Goal: Task Accomplishment & Management: Use online tool/utility

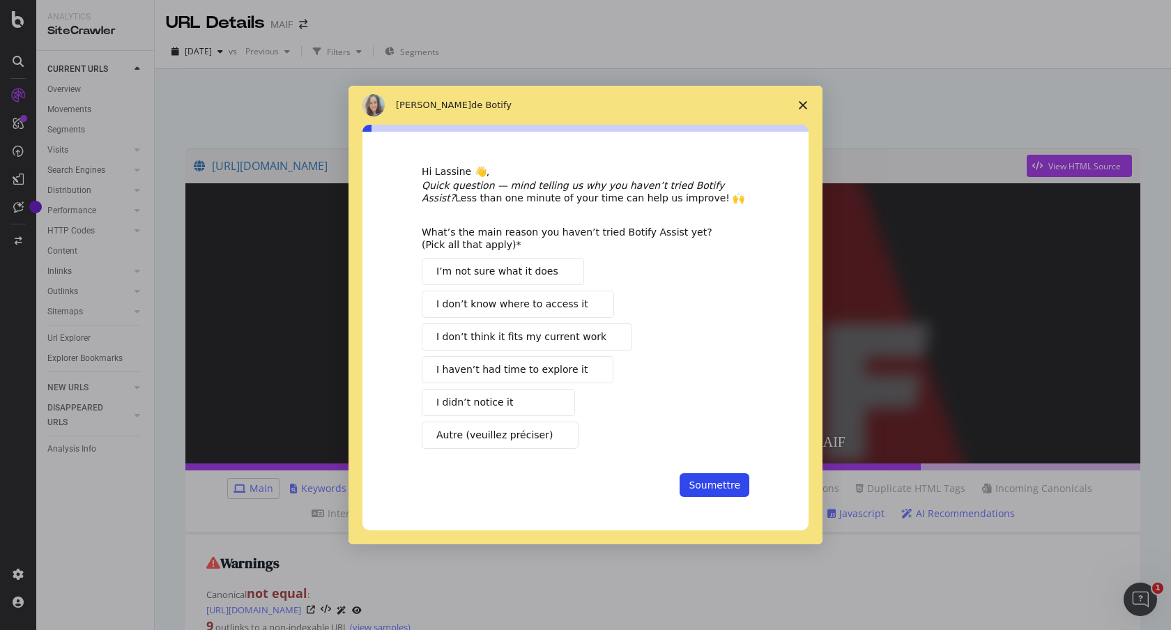
click at [799, 102] on polygon "Fermer l'enquête" at bounding box center [803, 105] width 8 height 8
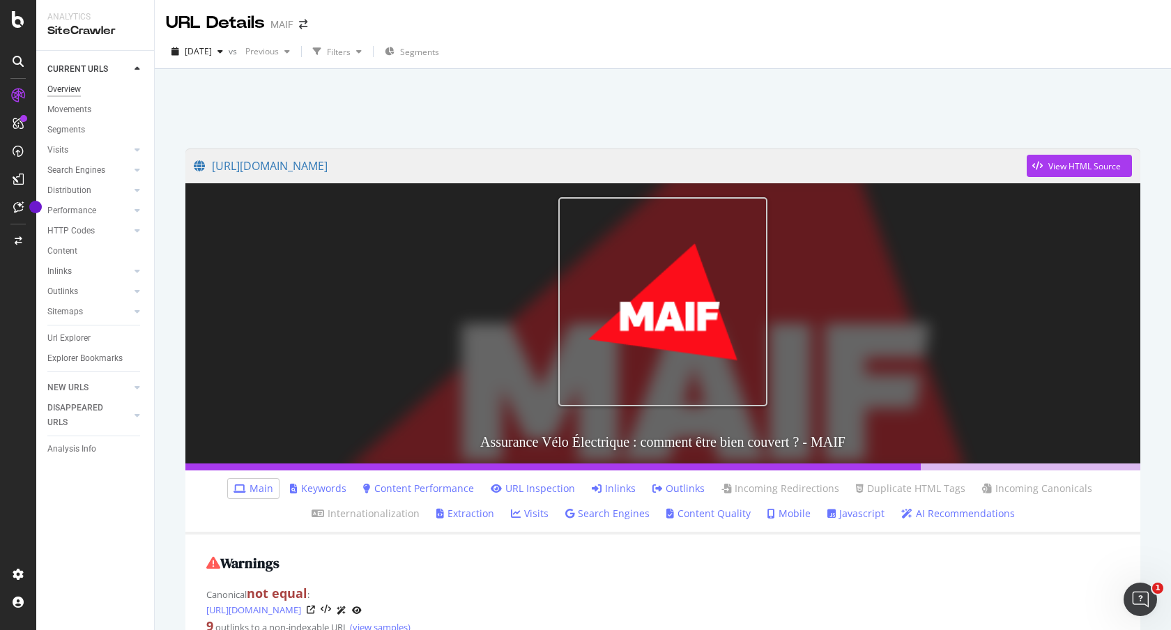
click at [70, 91] on div "Overview" at bounding box center [63, 89] width 33 height 15
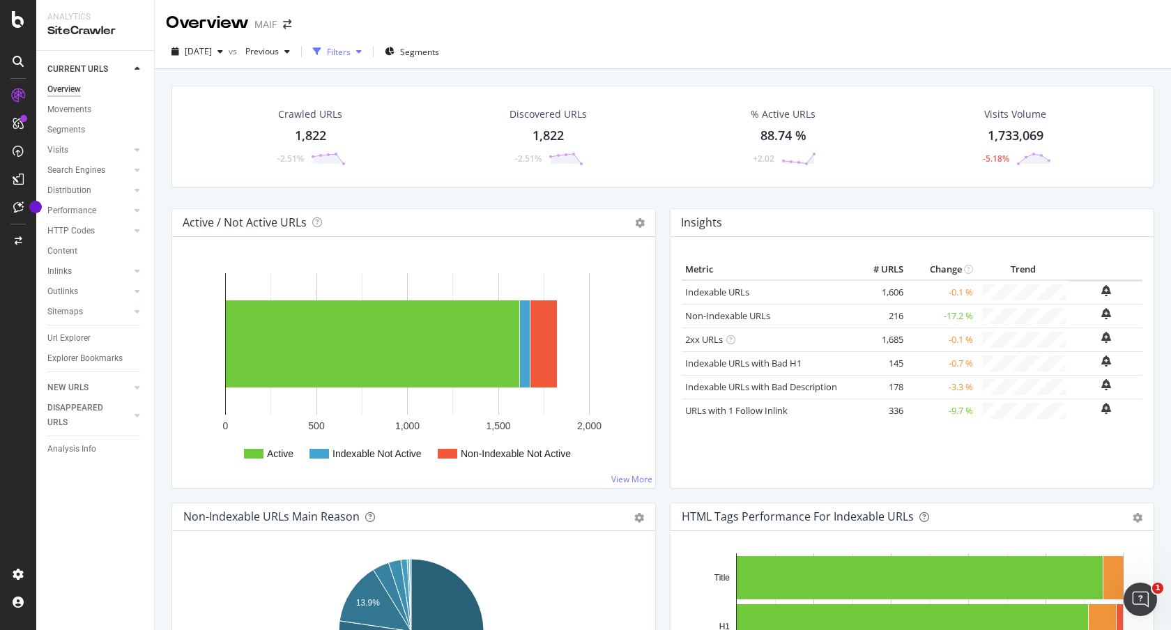
click at [351, 51] on div "Filters" at bounding box center [339, 52] width 24 height 12
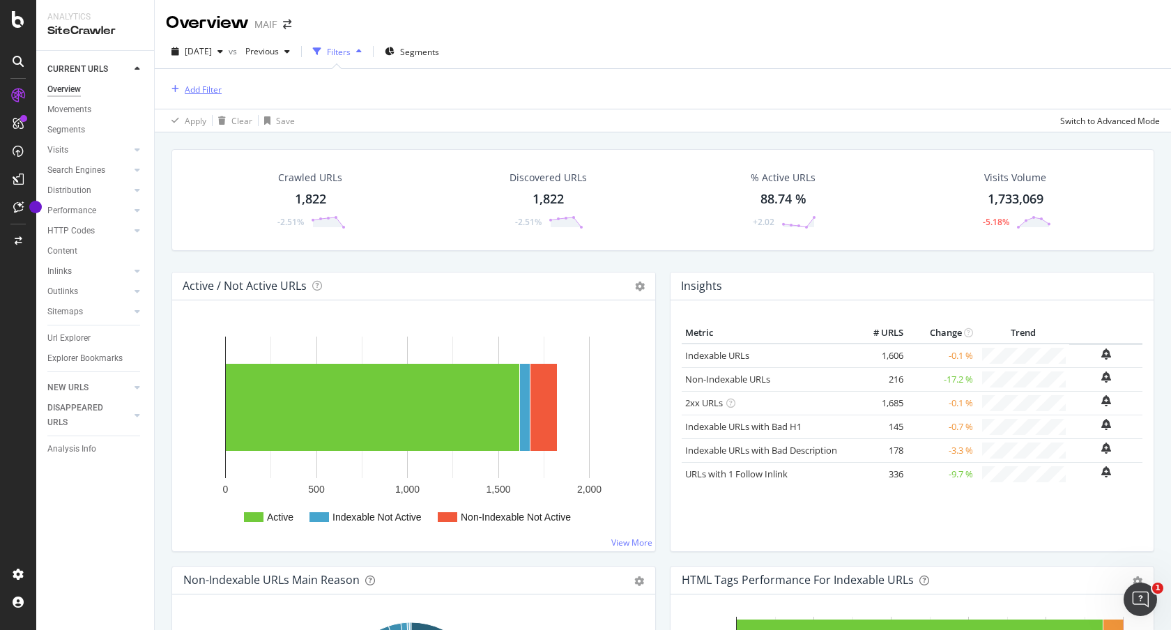
click at [194, 87] on div "Add Filter" at bounding box center [203, 90] width 37 height 12
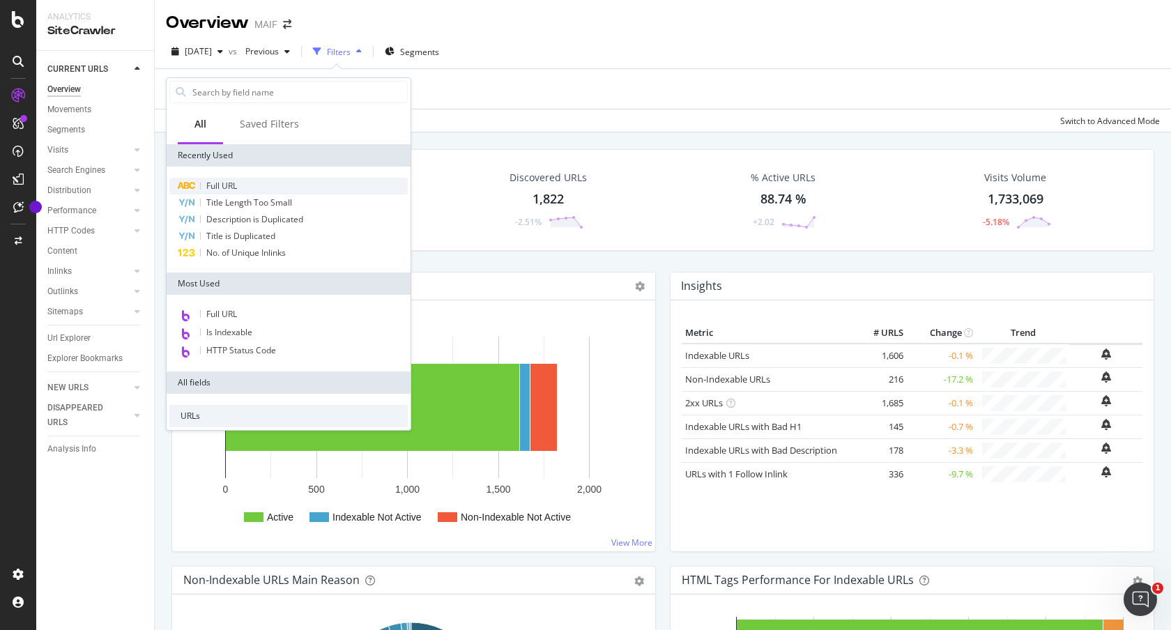
click at [217, 186] on span "Full URL" at bounding box center [221, 186] width 31 height 12
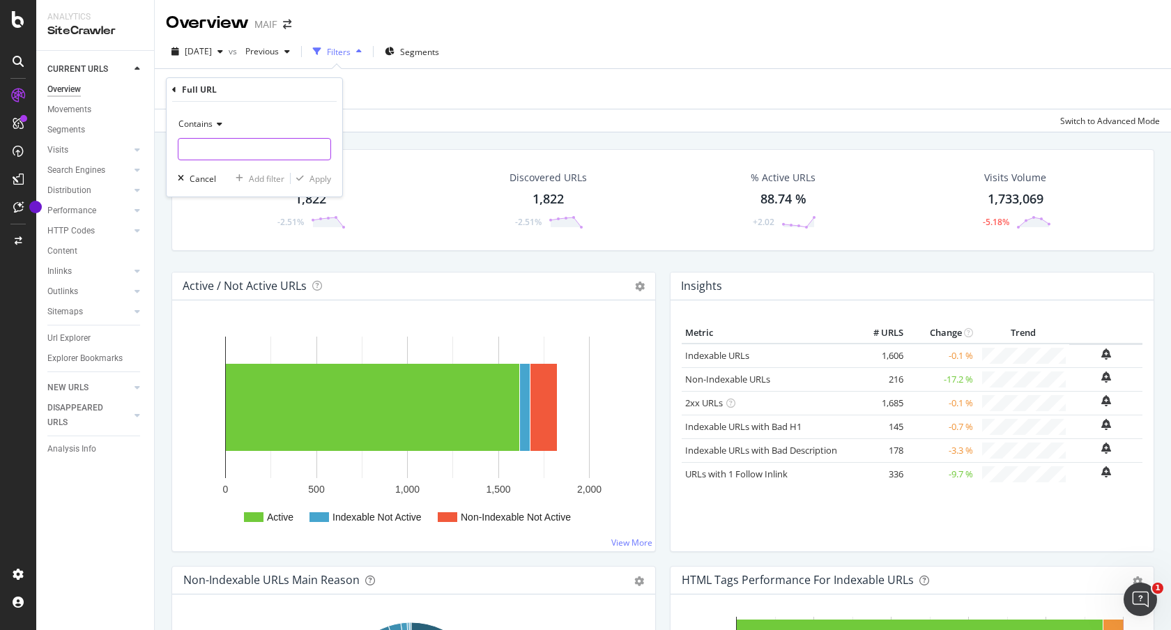
click at [273, 145] on input "text" at bounding box center [254, 149] width 152 height 22
paste input "[DOMAIN_NAME][URL]"
type input "[DOMAIN_NAME][URL]"
click at [331, 169] on div "Contains [DOMAIN_NAME][URL] Cancel Add filter Apply" at bounding box center [255, 149] width 176 height 95
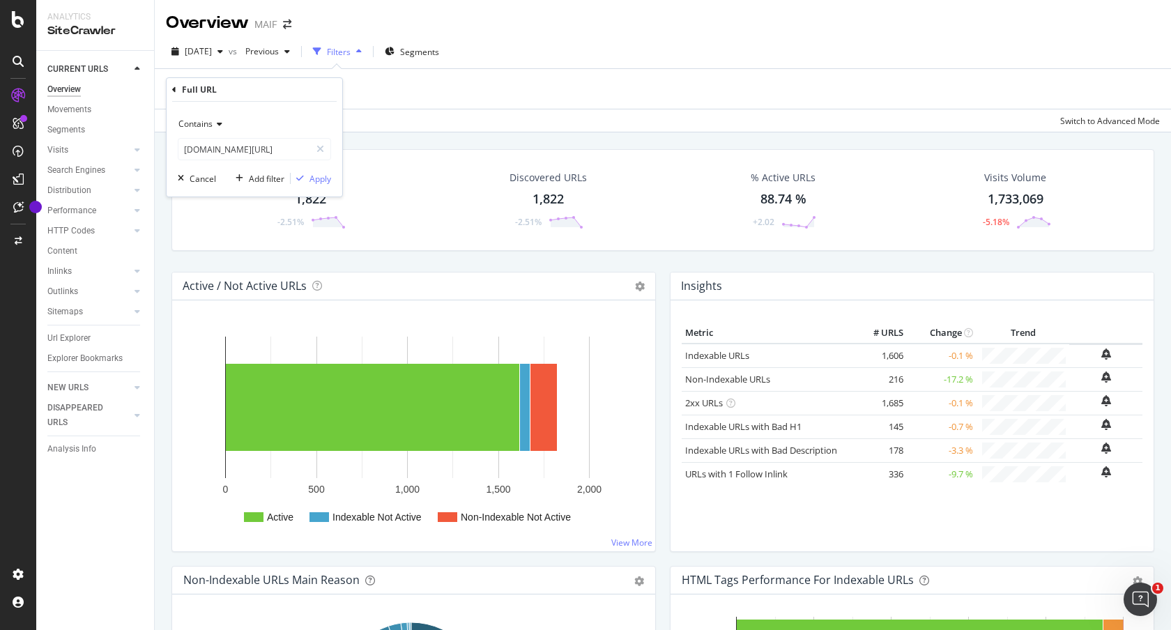
scroll to position [0, 0]
click at [312, 188] on div "Contains [DOMAIN_NAME][URL] Cancel Add filter Apply" at bounding box center [255, 149] width 176 height 95
click at [323, 171] on div "Contains [DOMAIN_NAME][URL] Cancel Add filter Apply" at bounding box center [255, 149] width 176 height 95
click at [320, 181] on div "Apply" at bounding box center [320, 179] width 22 height 12
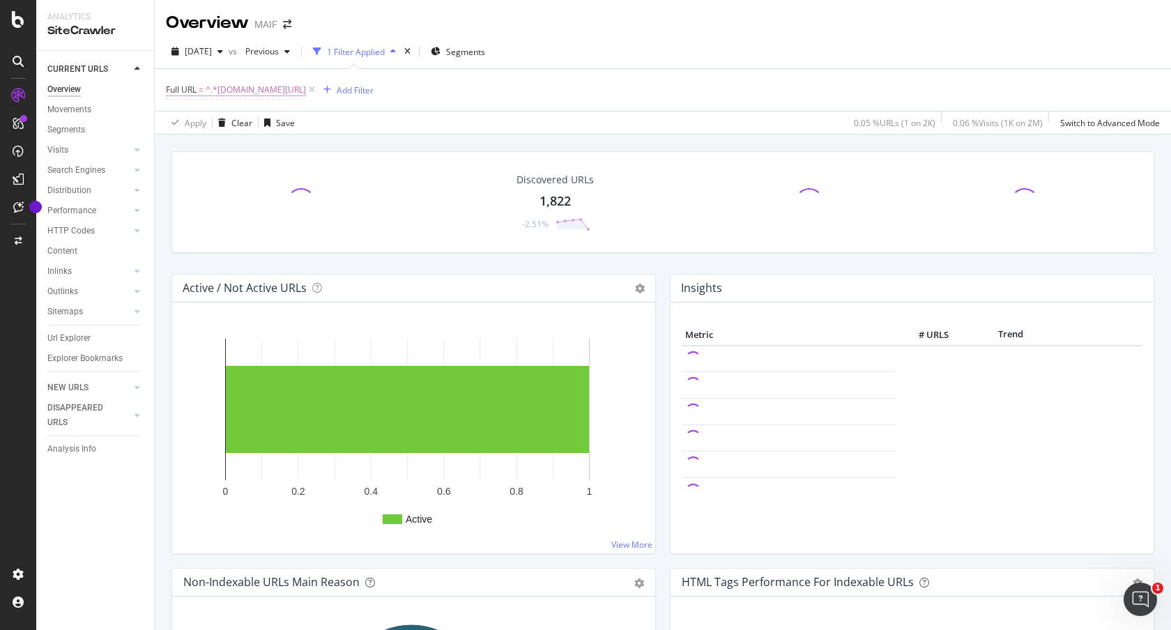
click at [306, 91] on span "^.*[DOMAIN_NAME][URL]" at bounding box center [256, 90] width 100 height 20
click at [222, 121] on div "Contains" at bounding box center [254, 123] width 153 height 22
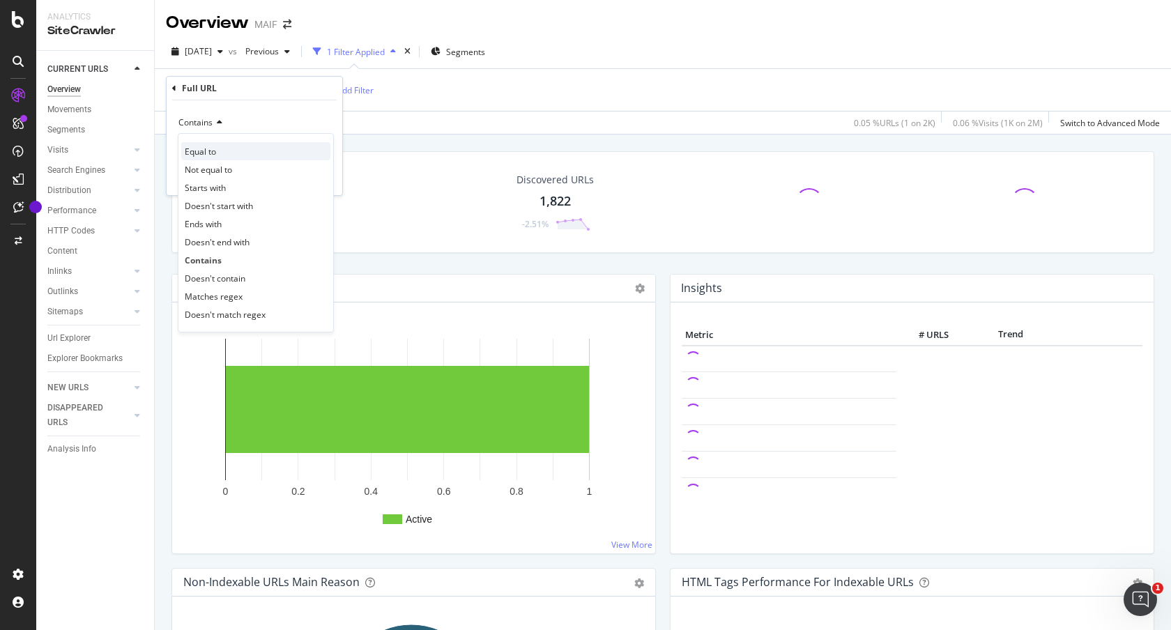
click at [210, 146] on span "Equal to" at bounding box center [200, 152] width 31 height 12
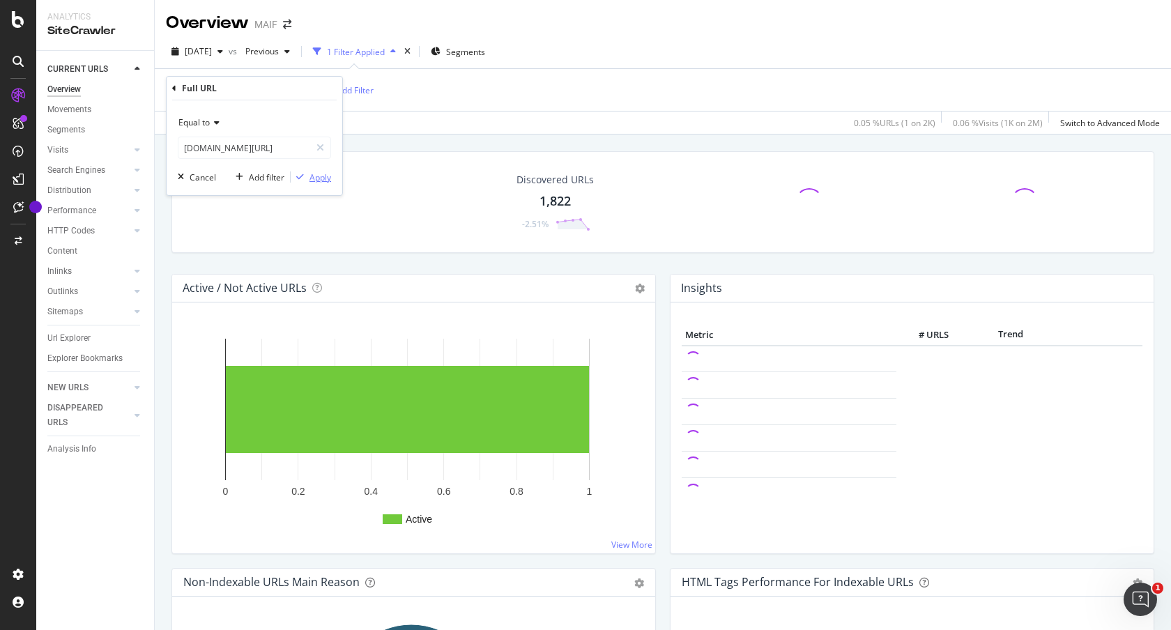
click at [315, 176] on div "Apply" at bounding box center [320, 177] width 22 height 12
